Goal: Navigation & Orientation: Find specific page/section

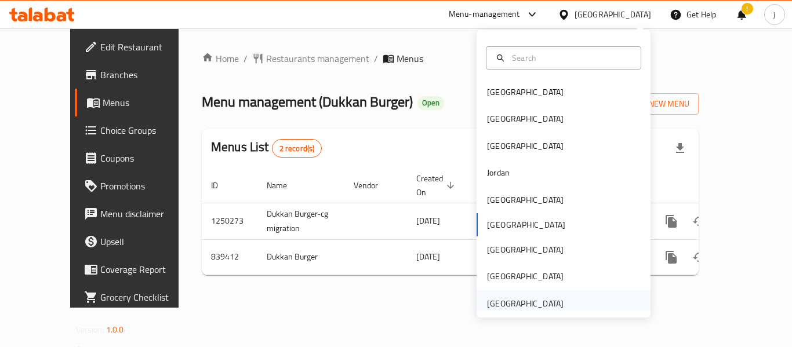
click at [526, 310] on div "[GEOGRAPHIC_DATA]" at bounding box center [525, 303] width 77 height 13
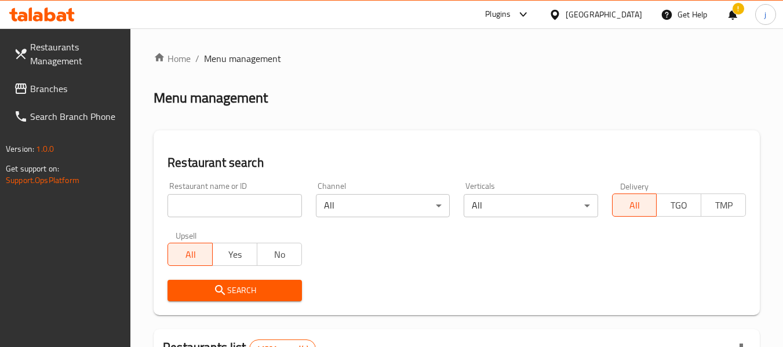
click at [68, 88] on span "Branches" at bounding box center [76, 89] width 92 height 14
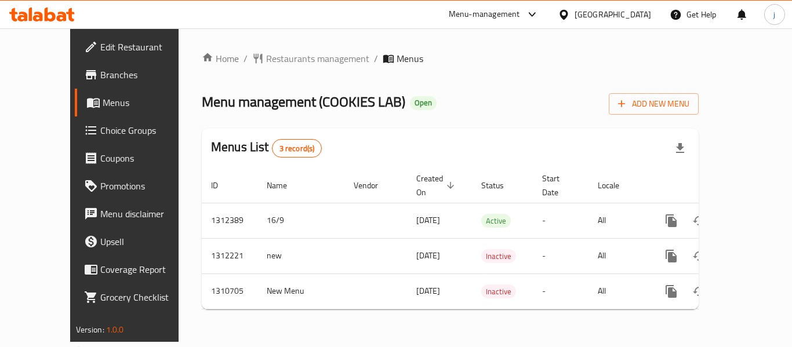
click at [604, 18] on div "[GEOGRAPHIC_DATA]" at bounding box center [613, 14] width 77 height 13
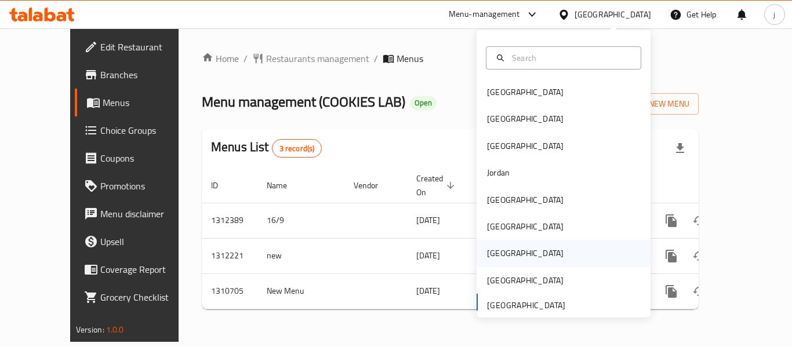
click at [507, 253] on div "[GEOGRAPHIC_DATA]" at bounding box center [525, 253] width 95 height 27
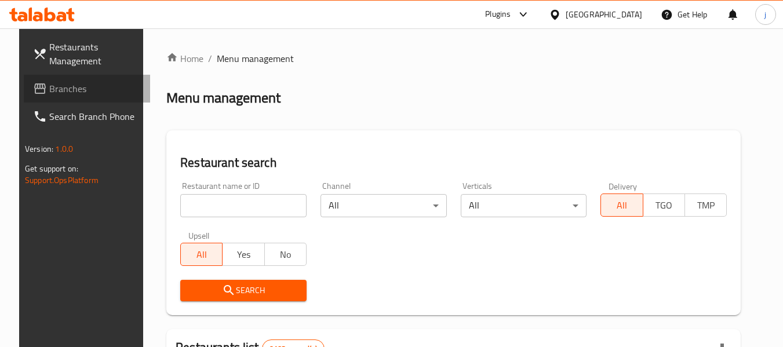
click at [66, 88] on span "Branches" at bounding box center [95, 89] width 92 height 14
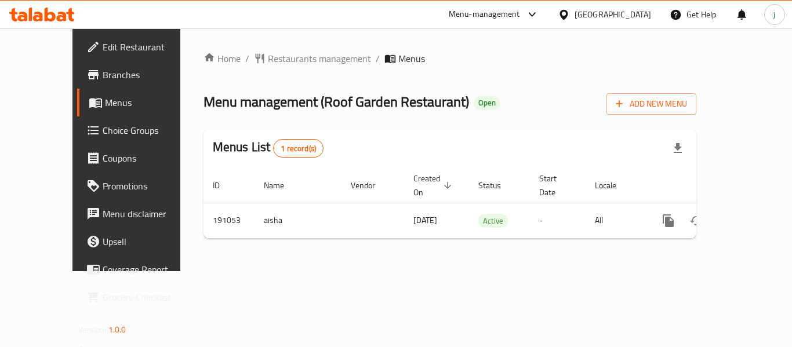
click at [570, 9] on icon at bounding box center [564, 15] width 12 height 12
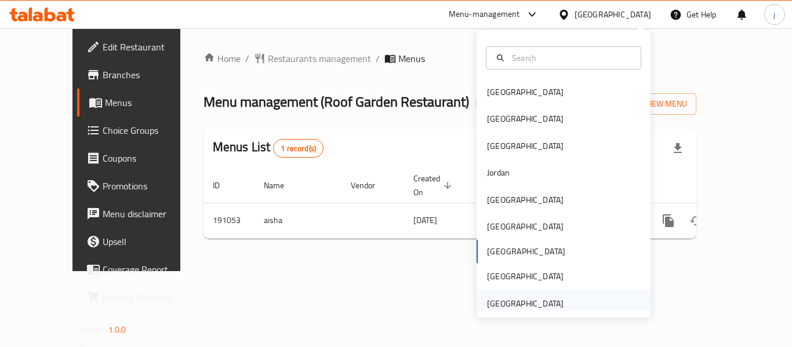
click at [504, 309] on div "United Arab Emirates" at bounding box center [525, 303] width 77 height 13
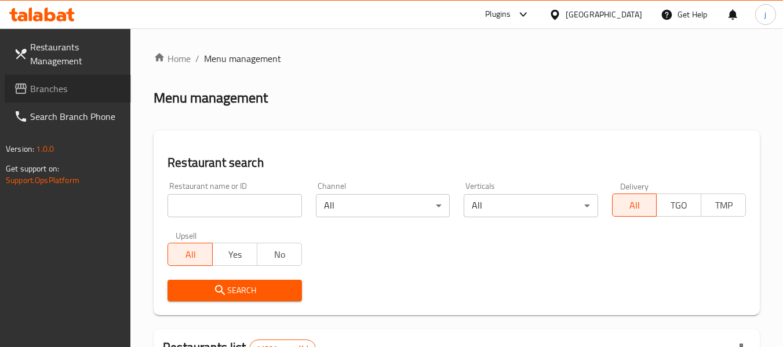
click at [37, 93] on span "Branches" at bounding box center [76, 89] width 92 height 14
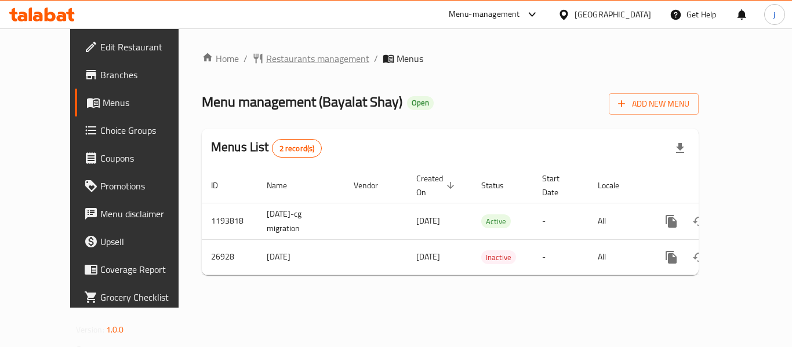
click at [266, 56] on span "Restaurants management" at bounding box center [317, 59] width 103 height 14
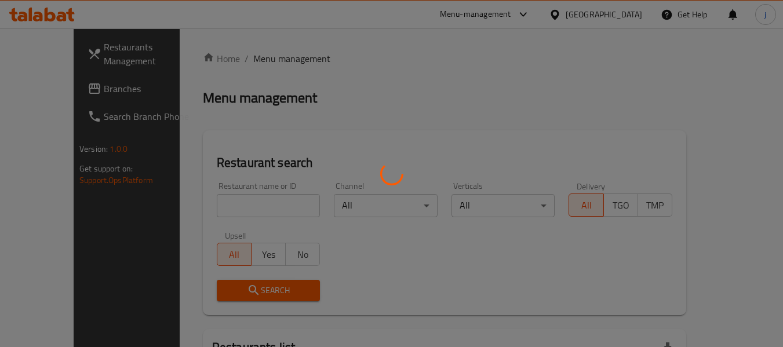
click at [45, 89] on div at bounding box center [391, 173] width 783 height 347
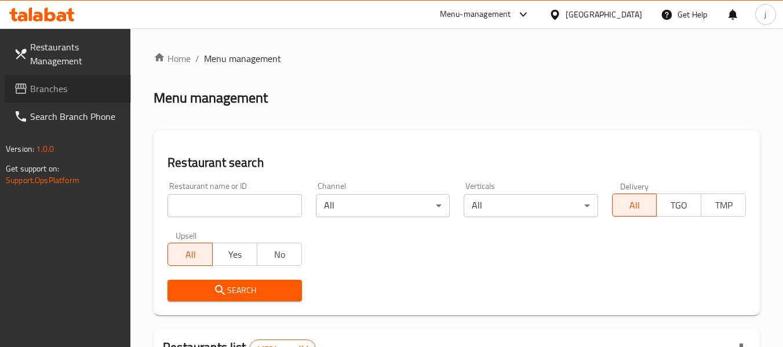
click at [45, 89] on span "Branches" at bounding box center [76, 89] width 92 height 14
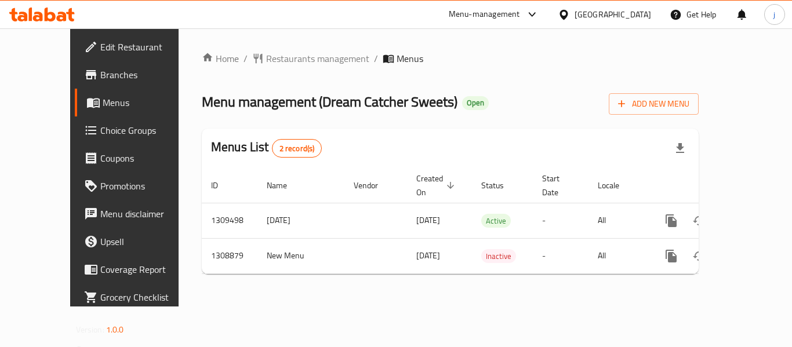
click at [605, 16] on div "[GEOGRAPHIC_DATA]" at bounding box center [613, 14] width 77 height 13
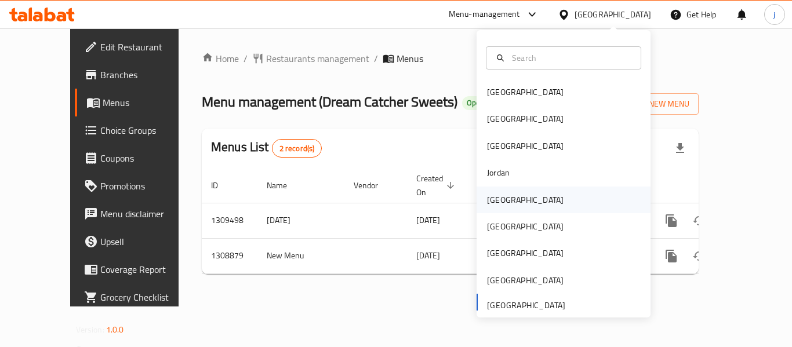
click at [491, 198] on div "[GEOGRAPHIC_DATA]" at bounding box center [525, 200] width 77 height 13
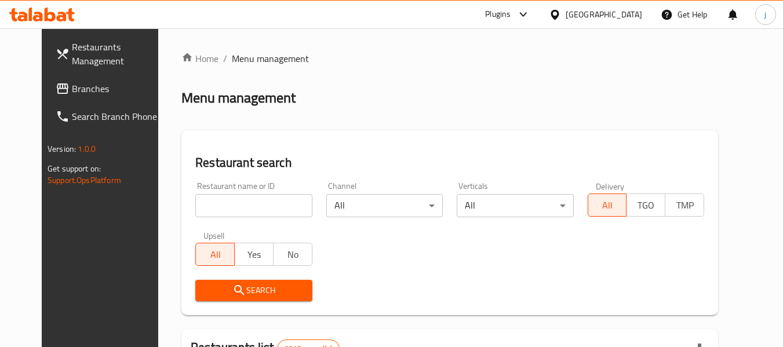
click at [72, 93] on span "Branches" at bounding box center [118, 89] width 92 height 14
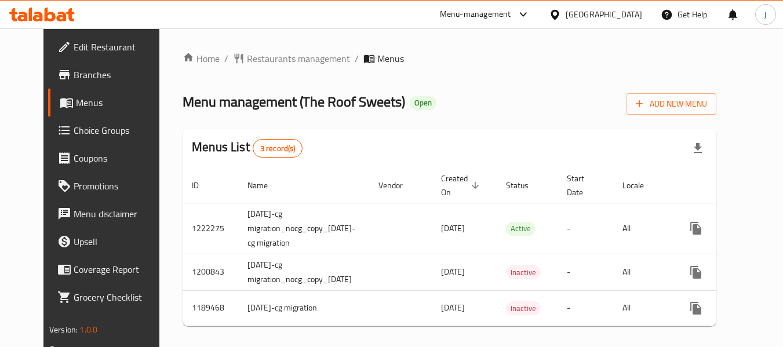
click at [561, 12] on icon at bounding box center [555, 15] width 12 height 12
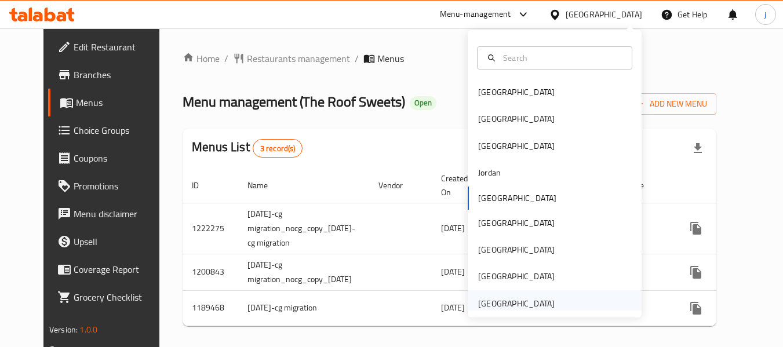
click at [540, 297] on div "[GEOGRAPHIC_DATA]" at bounding box center [516, 303] width 77 height 13
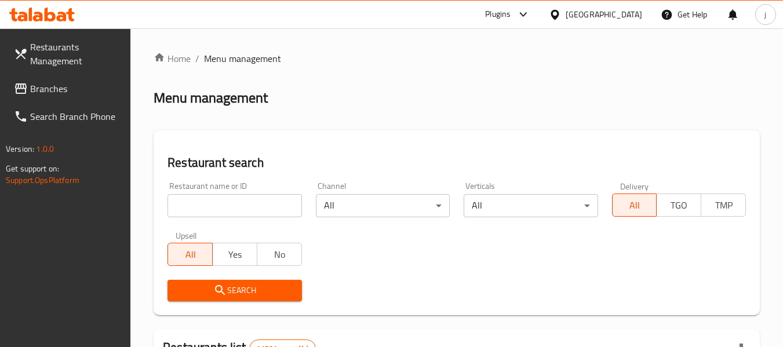
click at [59, 96] on span "Branches" at bounding box center [76, 89] width 92 height 14
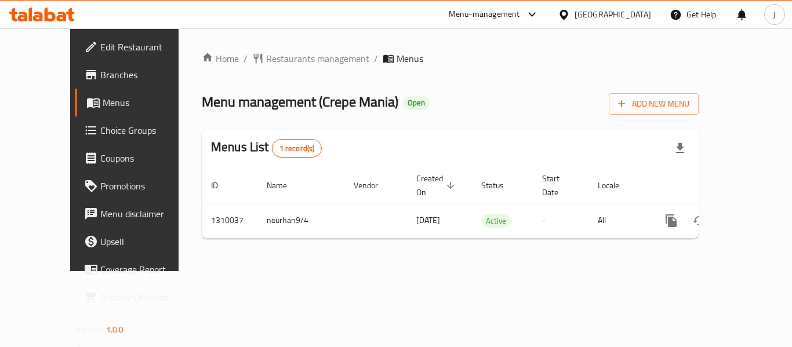
click at [568, 14] on icon at bounding box center [564, 14] width 8 height 10
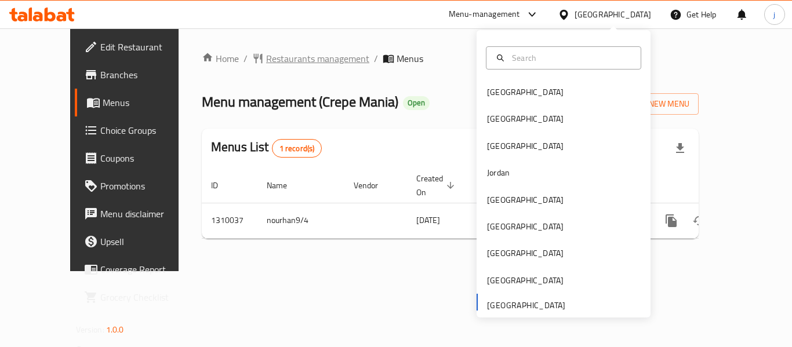
click at [272, 57] on span "Restaurants management" at bounding box center [317, 59] width 103 height 14
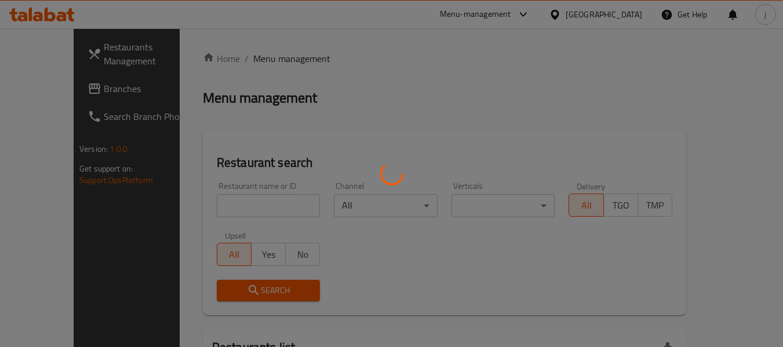
click at [35, 78] on div at bounding box center [391, 173] width 783 height 347
click at [41, 89] on div at bounding box center [391, 173] width 783 height 347
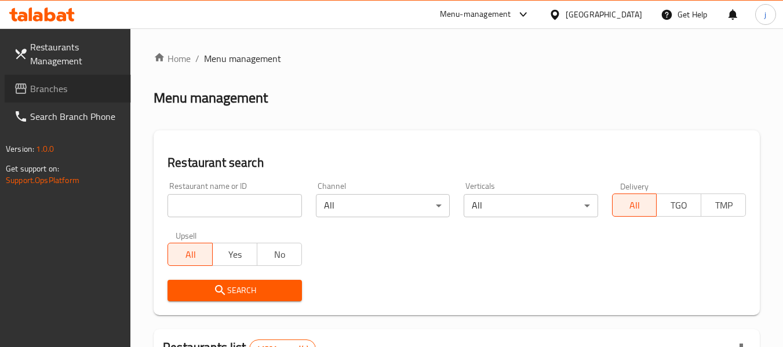
click at [44, 87] on span "Branches" at bounding box center [76, 89] width 92 height 14
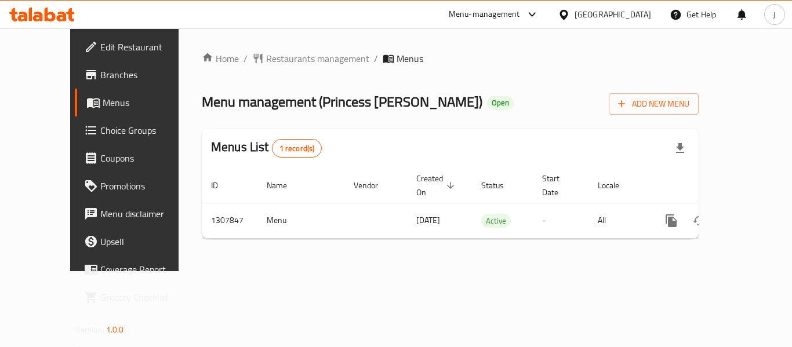
click at [594, 11] on div "[GEOGRAPHIC_DATA]" at bounding box center [613, 14] width 77 height 13
click at [266, 63] on span "Restaurants management" at bounding box center [317, 59] width 103 height 14
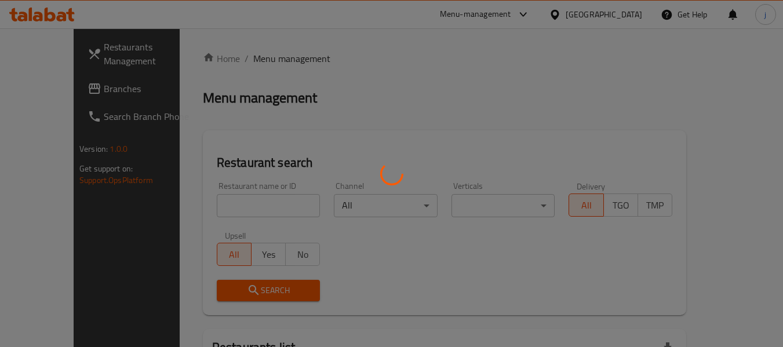
click at [43, 83] on div at bounding box center [391, 173] width 783 height 347
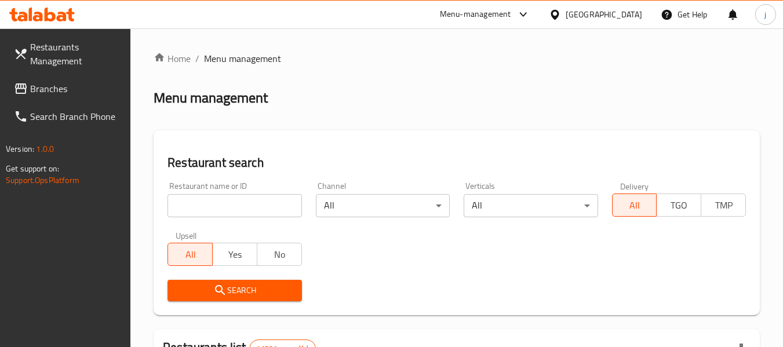
click at [64, 92] on span "Branches" at bounding box center [76, 89] width 92 height 14
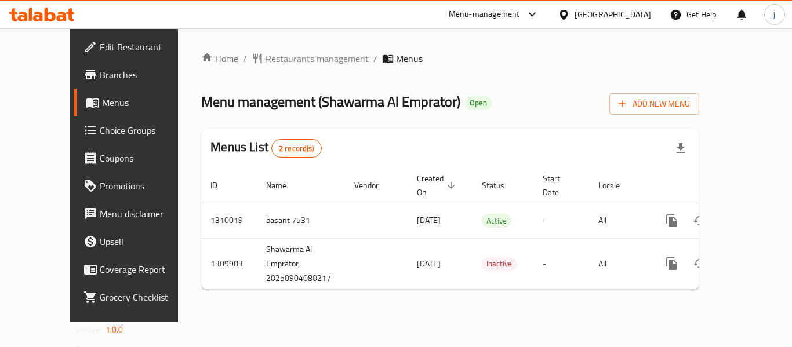
click at [266, 52] on span "Restaurants management" at bounding box center [317, 59] width 103 height 14
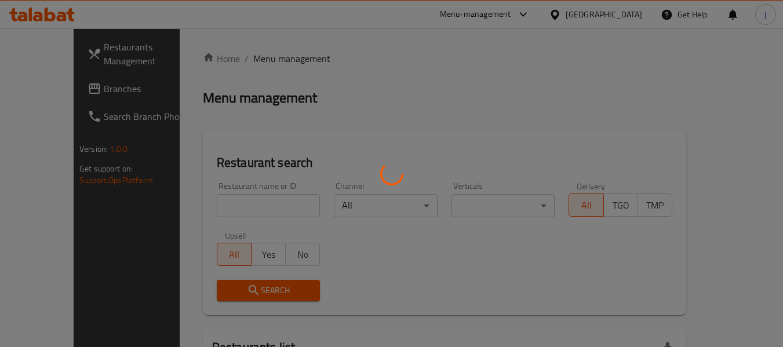
click at [31, 89] on div at bounding box center [391, 173] width 783 height 347
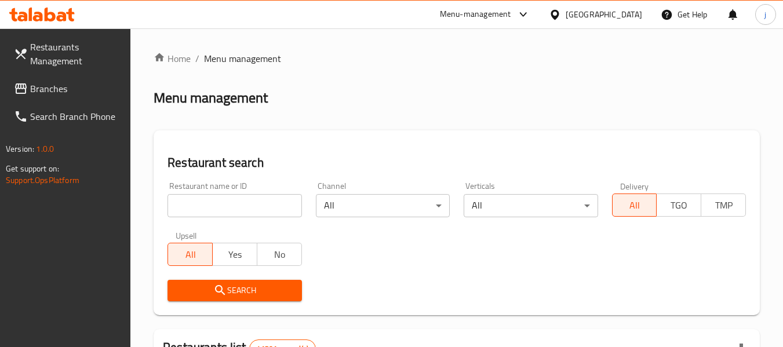
click at [31, 89] on span "Branches" at bounding box center [76, 89] width 92 height 14
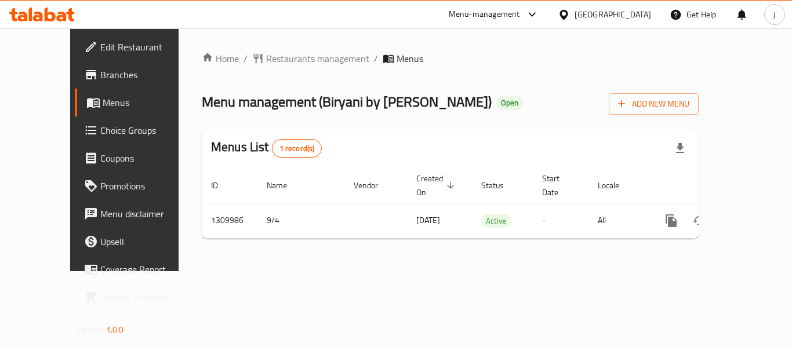
click at [570, 6] on div "[GEOGRAPHIC_DATA]" at bounding box center [605, 15] width 112 height 28
click at [567, 14] on icon at bounding box center [564, 15] width 12 height 12
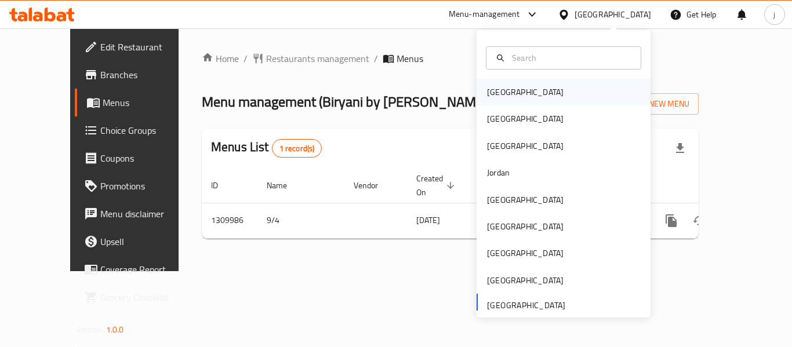
click at [507, 95] on div "[GEOGRAPHIC_DATA]" at bounding box center [525, 92] width 95 height 27
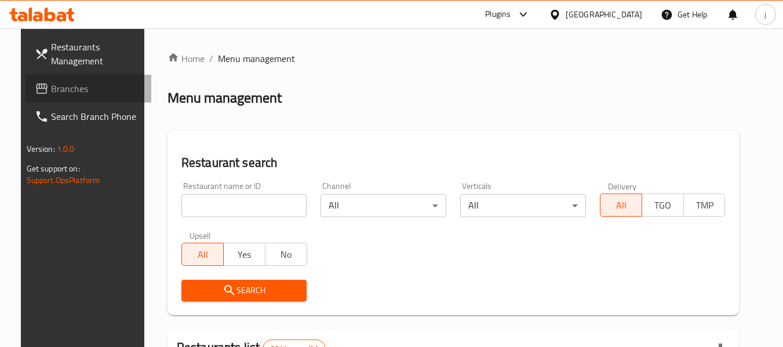
click at [86, 75] on link "Branches" at bounding box center [89, 89] width 126 height 28
